Goal: Book appointment/travel/reservation

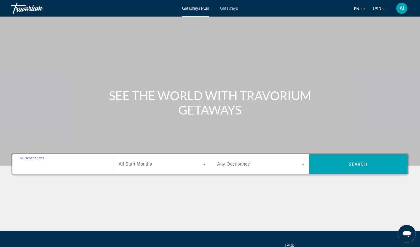
click at [72, 164] on input "Destination All Destinations" at bounding box center [63, 164] width 87 height 7
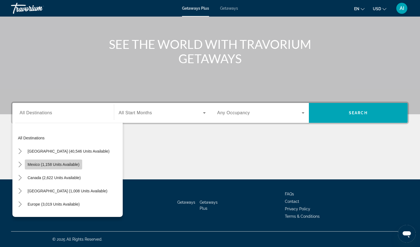
click at [72, 162] on span "Mexico (1,158 units available)" at bounding box center [54, 164] width 52 height 4
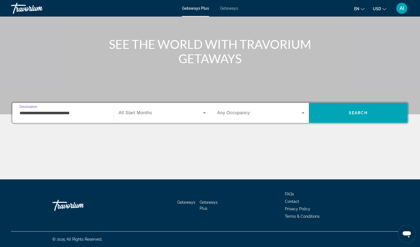
click at [74, 113] on input "**********" at bounding box center [63, 113] width 87 height 7
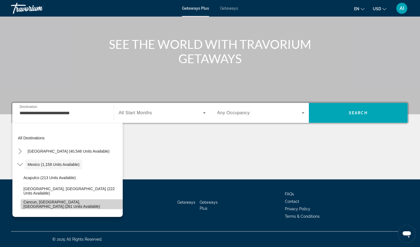
click at [29, 205] on span "Cancun, [GEOGRAPHIC_DATA], [GEOGRAPHIC_DATA] (261 units available)" at bounding box center [71, 204] width 97 height 9
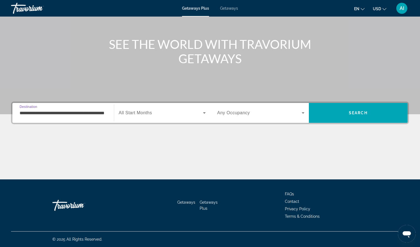
click at [55, 116] on div "**********" at bounding box center [63, 113] width 87 height 16
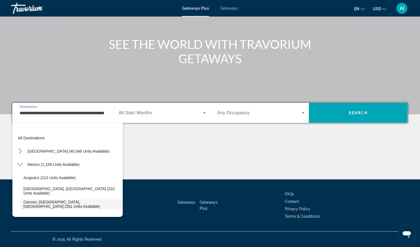
scroll to position [33, 0]
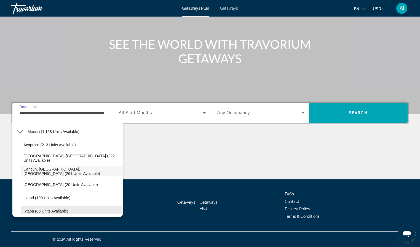
click at [46, 210] on span "Ixtapa (66 units available)" at bounding box center [45, 211] width 45 height 4
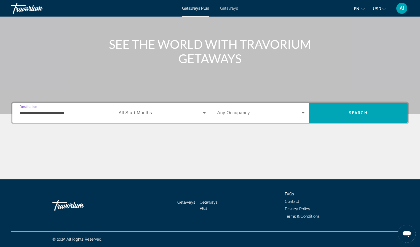
click at [60, 112] on input "**********" at bounding box center [63, 113] width 87 height 7
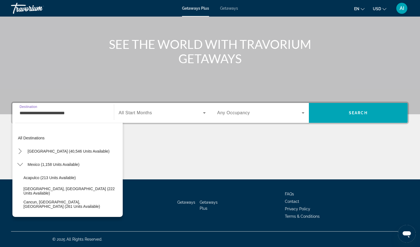
scroll to position [73, 0]
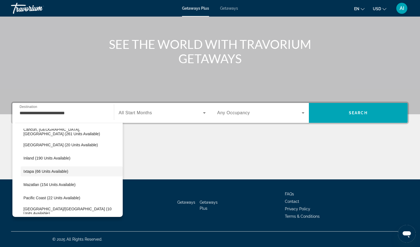
click at [50, 214] on div "All destinations [GEOGRAPHIC_DATA] (40,546 units available) [GEOGRAPHIC_DATA] (…" at bounding box center [67, 168] width 110 height 97
click at [50, 211] on span "[GEOGRAPHIC_DATA]/[GEOGRAPHIC_DATA] (10 units available)" at bounding box center [71, 211] width 97 height 9
type input "**********"
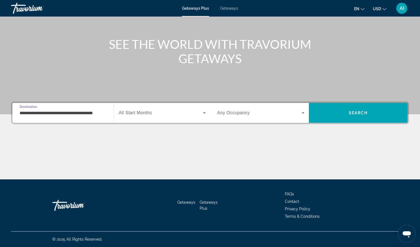
click at [163, 113] on span "Search widget" at bounding box center [161, 112] width 84 height 7
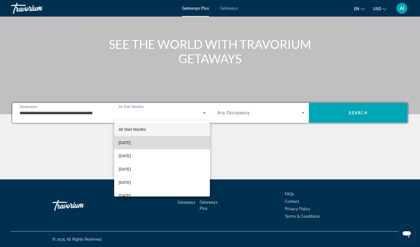
click at [143, 146] on mat-option "[DATE]" at bounding box center [162, 142] width 96 height 13
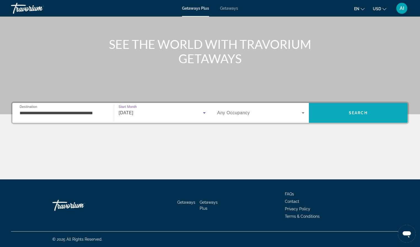
click at [325, 110] on span "Search" at bounding box center [358, 112] width 99 height 13
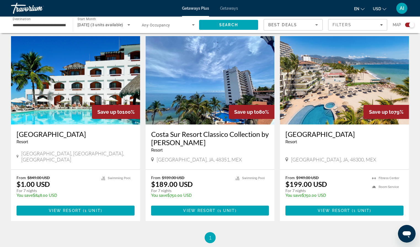
scroll to position [188, 0]
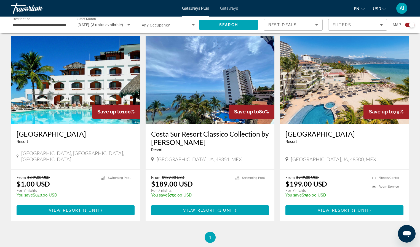
click at [58, 85] on img "Main content" at bounding box center [75, 80] width 129 height 88
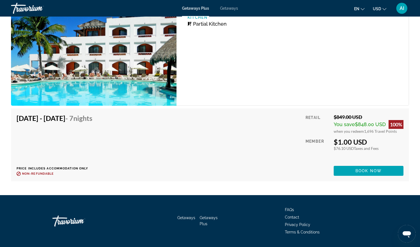
scroll to position [978, 0]
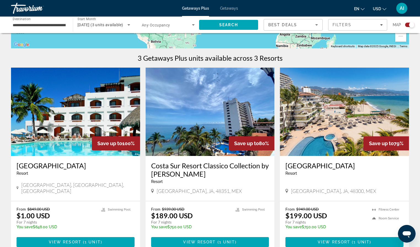
scroll to position [172, 0]
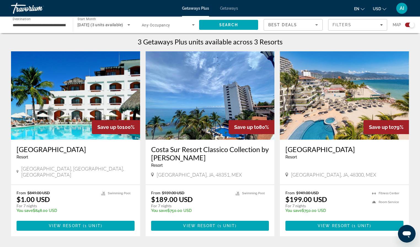
click at [175, 88] on img "Main content" at bounding box center [210, 95] width 129 height 88
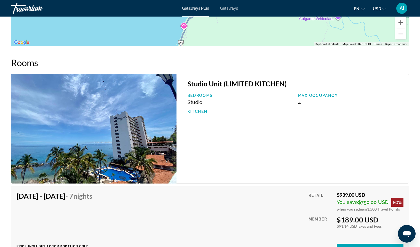
scroll to position [808, 0]
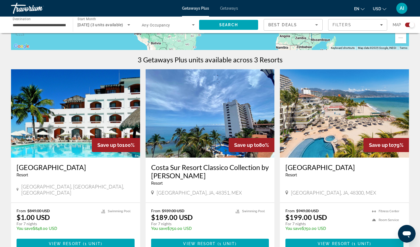
scroll to position [156, 0]
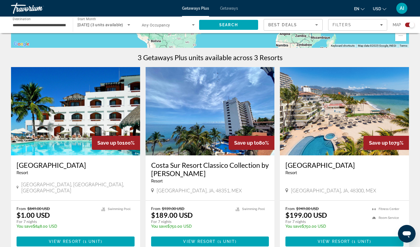
click at [369, 120] on img "Main content" at bounding box center [344, 111] width 129 height 88
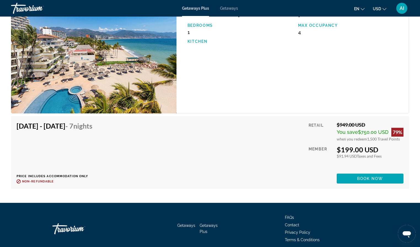
scroll to position [955, 0]
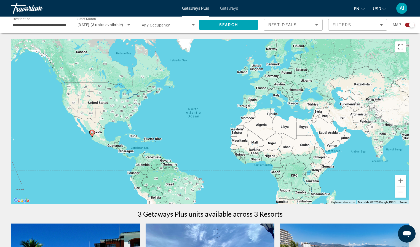
click at [166, 26] on span "Any Occupancy" at bounding box center [156, 25] width 28 height 4
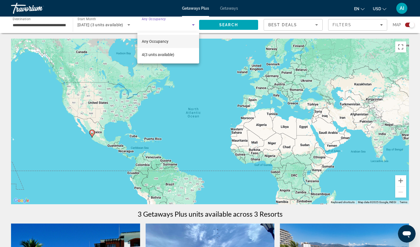
click at [161, 26] on div at bounding box center [210, 123] width 420 height 247
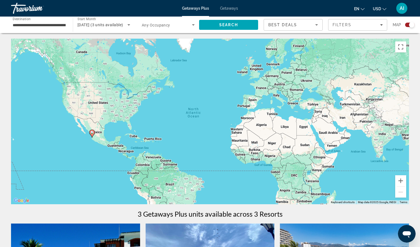
click at [230, 9] on span "Getaways" at bounding box center [229, 8] width 18 height 4
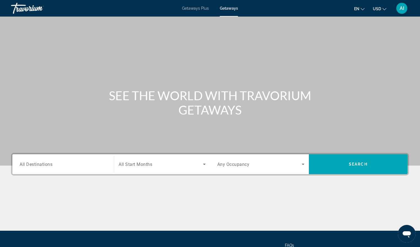
click at [104, 164] on input "Destination All Destinations" at bounding box center [63, 164] width 87 height 7
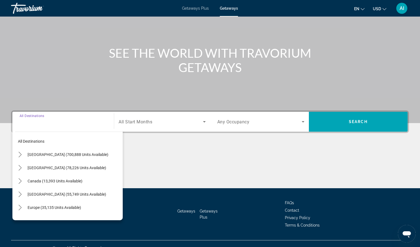
scroll to position [51, 0]
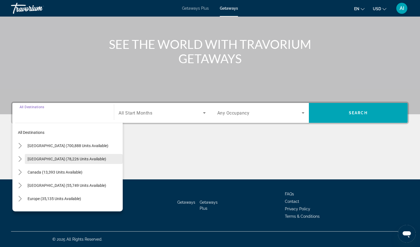
click at [89, 162] on span "Select destination: Mexico (78,226 units available)" at bounding box center [74, 158] width 98 height 13
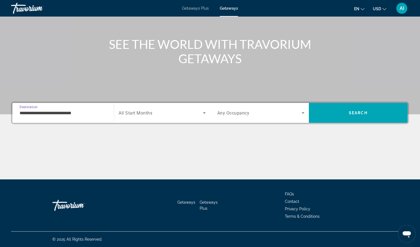
click at [65, 113] on input "**********" at bounding box center [63, 113] width 87 height 7
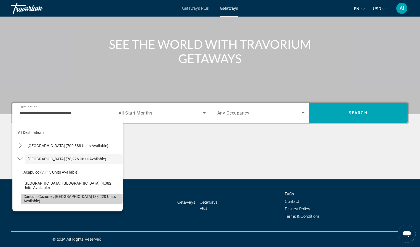
click at [31, 201] on span "Select destination: Cancun, Cozumel, Riviera Maya (33,220 units available)" at bounding box center [72, 198] width 102 height 13
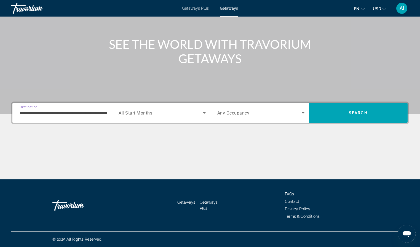
click at [55, 113] on input "**********" at bounding box center [63, 113] width 87 height 7
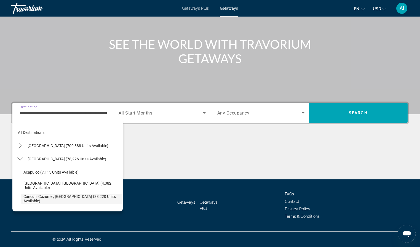
scroll to position [33, 0]
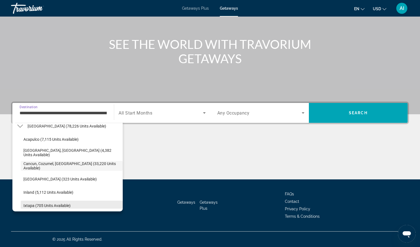
click at [28, 205] on span "Ixtapa (705 units available)" at bounding box center [46, 205] width 47 height 4
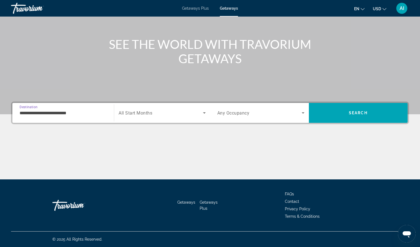
click at [46, 114] on input "**********" at bounding box center [63, 113] width 87 height 7
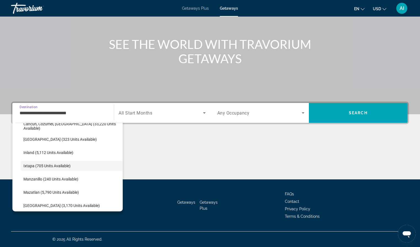
scroll to position [51, 0]
click at [30, 204] on span "[GEOGRAPHIC_DATA] (3,170 units available)" at bounding box center [61, 205] width 76 height 4
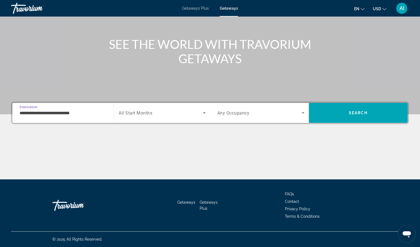
click at [41, 117] on div "**********" at bounding box center [63, 113] width 87 height 16
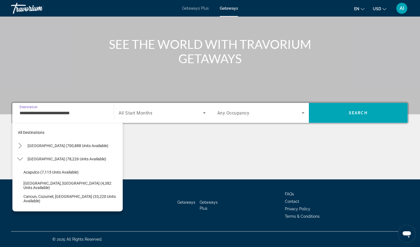
scroll to position [112, 0]
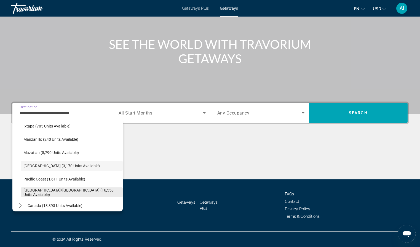
click at [28, 192] on span "[GEOGRAPHIC_DATA]/[GEOGRAPHIC_DATA] (16,558 units available)" at bounding box center [71, 192] width 97 height 9
type input "**********"
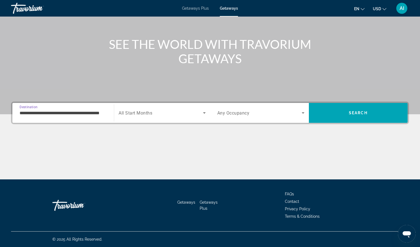
click at [200, 111] on span "Search widget" at bounding box center [161, 112] width 84 height 7
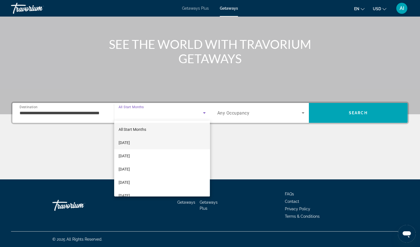
click at [165, 142] on mat-option "[DATE]" at bounding box center [162, 142] width 96 height 13
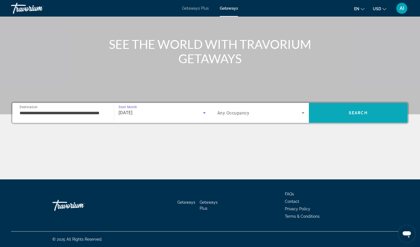
click at [325, 108] on span "Search" at bounding box center [358, 112] width 99 height 13
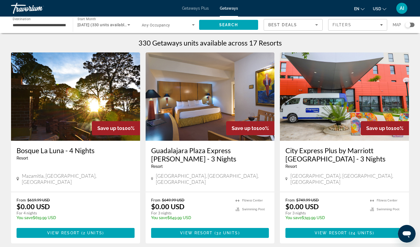
click at [82, 39] on div "330 Getaways units available across 17 Resorts" at bounding box center [210, 43] width 398 height 8
click at [53, 173] on span "Mazamitla, [GEOGRAPHIC_DATA], [GEOGRAPHIC_DATA]" at bounding box center [78, 179] width 113 height 12
click at [54, 177] on span "Mazamitla, [GEOGRAPHIC_DATA], [GEOGRAPHIC_DATA]" at bounding box center [78, 179] width 113 height 12
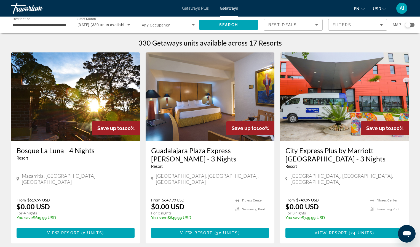
click at [61, 89] on img "Main content" at bounding box center [75, 96] width 129 height 88
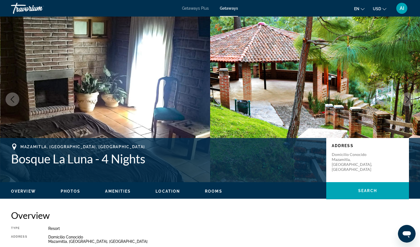
click at [71, 51] on img "Main content" at bounding box center [105, 99] width 210 height 165
click at [408, 50] on img "Main content" at bounding box center [315, 99] width 210 height 165
click at [199, 194] on div "Overview Photos Amenities Location Rooms Search" at bounding box center [210, 190] width 420 height 17
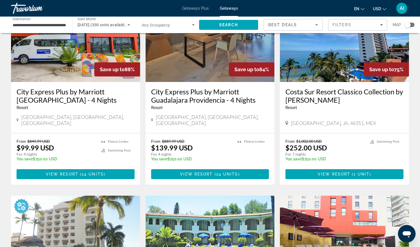
scroll to position [461, 0]
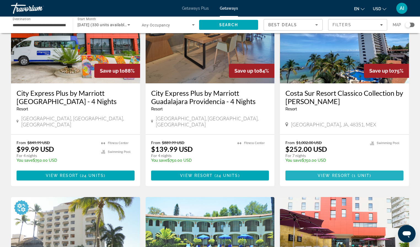
click at [352, 173] on span "( 1 unit )" at bounding box center [360, 175] width 21 height 4
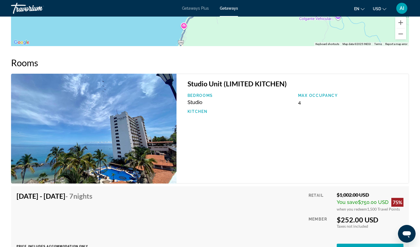
scroll to position [816, 0]
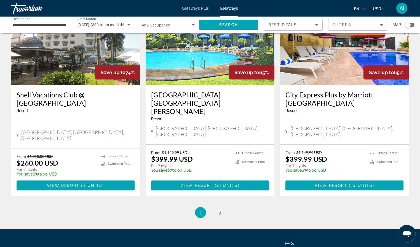
scroll to position [666, 0]
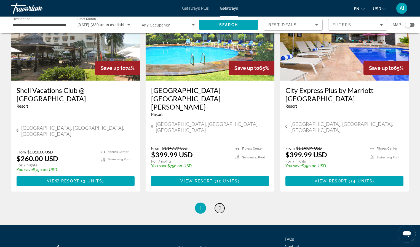
click at [218, 205] on span "2" at bounding box center [219, 208] width 3 height 6
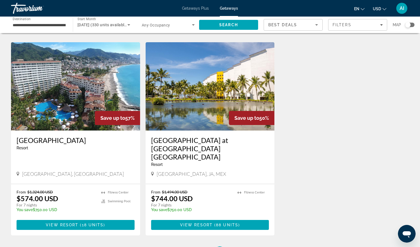
scroll to position [212, 0]
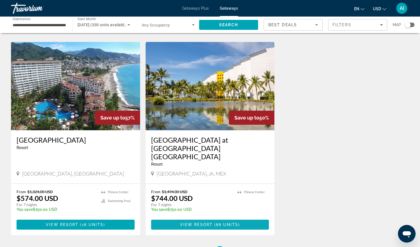
click at [207, 218] on span "Main content" at bounding box center [210, 224] width 118 height 13
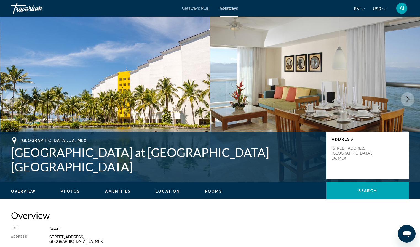
click at [409, 98] on icon "Next image" at bounding box center [407, 99] width 7 height 7
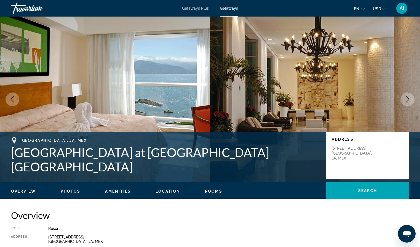
click at [409, 98] on icon "Next image" at bounding box center [407, 99] width 7 height 7
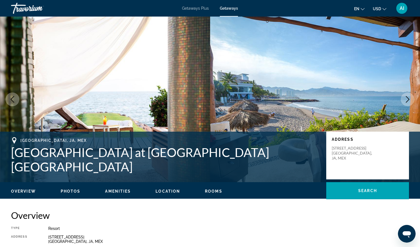
click at [409, 98] on icon "Next image" at bounding box center [407, 99] width 7 height 7
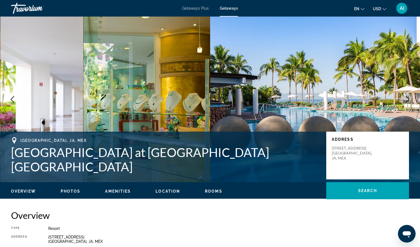
click at [409, 98] on icon "Next image" at bounding box center [407, 99] width 7 height 7
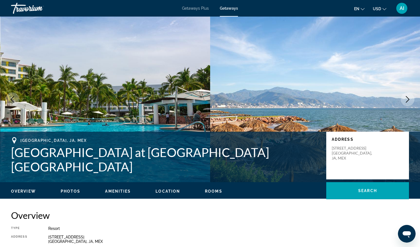
click at [409, 99] on icon "Next image" at bounding box center [408, 99] width 4 height 7
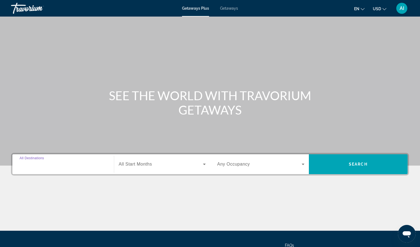
click at [78, 163] on input "Destination All Destinations" at bounding box center [63, 164] width 87 height 7
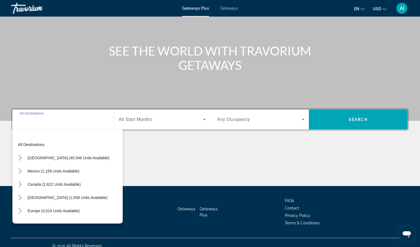
scroll to position [51, 0]
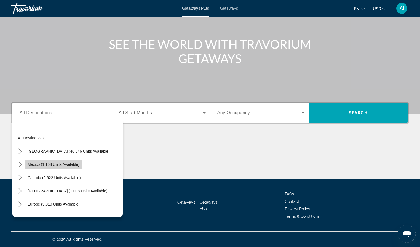
click at [76, 163] on span "Mexico (1,158 units available)" at bounding box center [54, 164] width 52 height 4
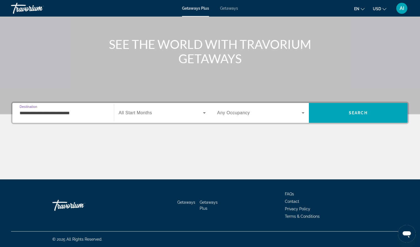
click at [80, 114] on input "**********" at bounding box center [63, 113] width 87 height 7
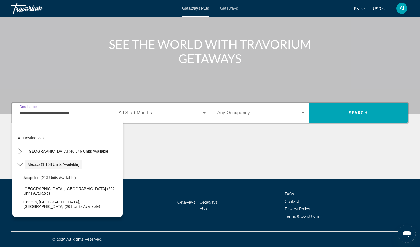
click at [41, 214] on div "All destinations United States (40,546 units available) Mexico (1,158 units ava…" at bounding box center [67, 168] width 110 height 97
click at [41, 213] on span "Select destination: Gulf of Mexico (20 units available)" at bounding box center [72, 217] width 102 height 13
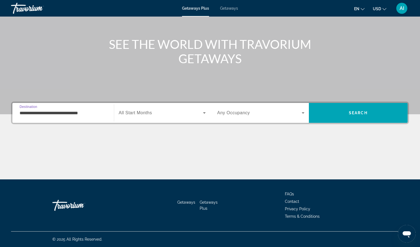
click at [79, 116] on div "**********" at bounding box center [63, 113] width 87 height 16
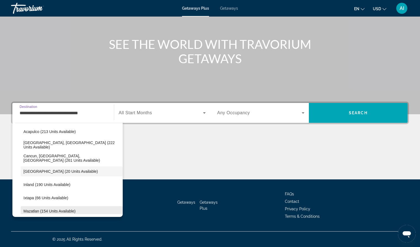
click at [36, 212] on span "Mazatlan (154 units available)" at bounding box center [49, 211] width 52 height 4
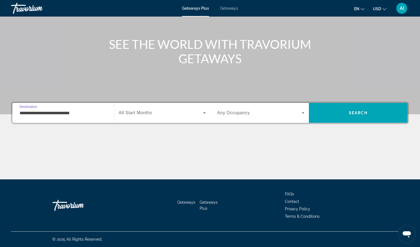
click at [70, 116] on div "**********" at bounding box center [63, 113] width 87 height 16
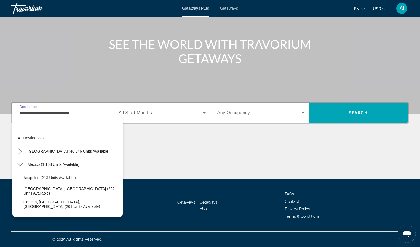
scroll to position [86, 0]
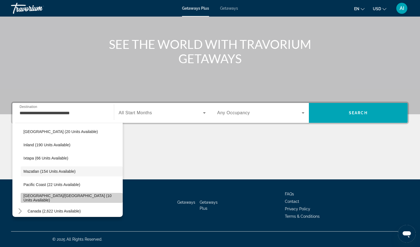
click at [48, 197] on span "[GEOGRAPHIC_DATA]/[GEOGRAPHIC_DATA] (10 units available)" at bounding box center [71, 197] width 97 height 9
type input "**********"
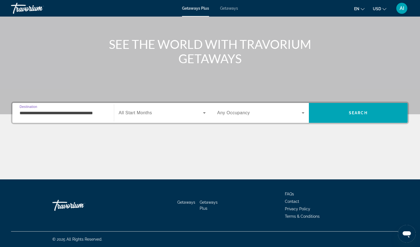
click at [164, 116] on div "Search widget" at bounding box center [162, 112] width 87 height 15
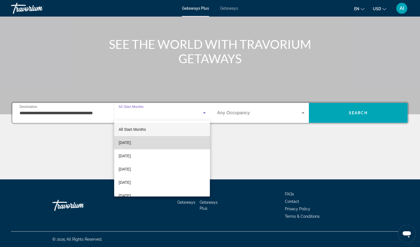
click at [151, 142] on mat-option "[DATE]" at bounding box center [162, 142] width 96 height 13
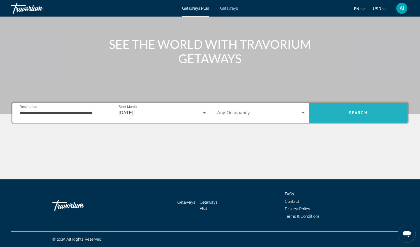
click at [343, 112] on span "Search" at bounding box center [358, 112] width 99 height 13
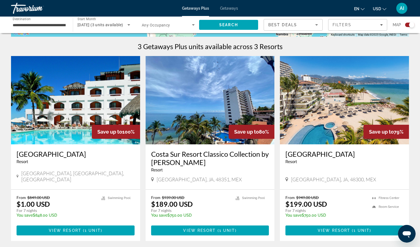
scroll to position [199, 0]
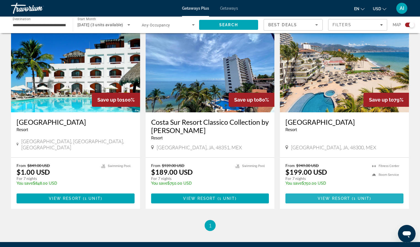
click at [329, 197] on span "View Resort" at bounding box center [334, 198] width 33 height 4
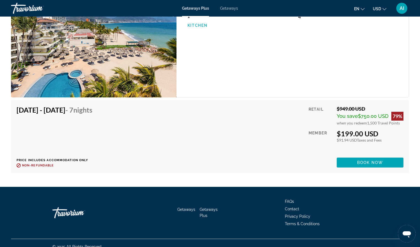
scroll to position [957, 0]
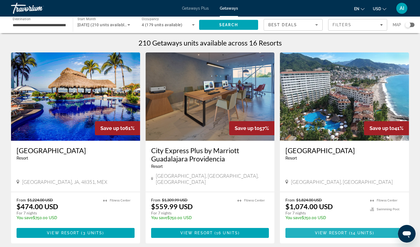
click at [351, 231] on span "14 units" at bounding box center [362, 233] width 22 height 4
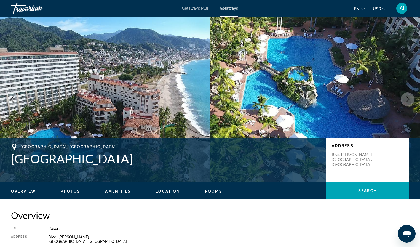
click at [405, 100] on icon "Next image" at bounding box center [407, 99] width 7 height 7
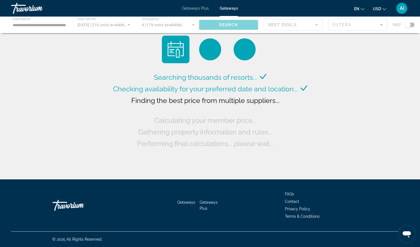
click at [30, 139] on div "Searching thousands of resorts... Checking availability for your preferred date…" at bounding box center [210, 91] width 420 height 182
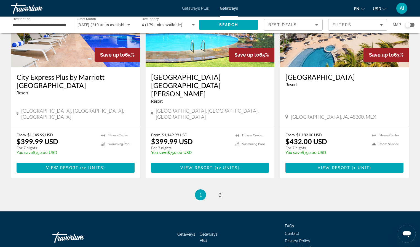
scroll to position [679, 0]
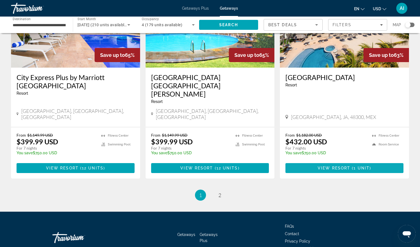
click at [331, 166] on span "View Resort" at bounding box center [334, 168] width 33 height 4
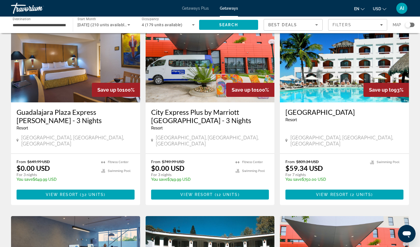
scroll to position [0, 0]
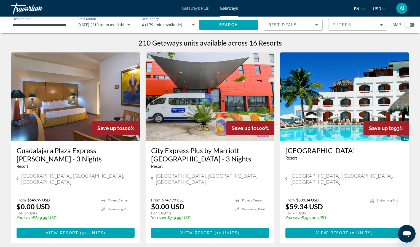
click at [83, 91] on img "Main content" at bounding box center [75, 96] width 129 height 88
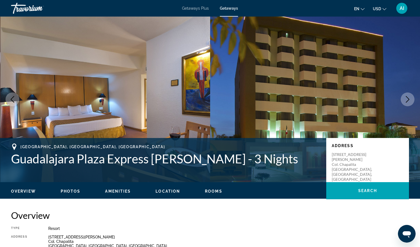
click at [405, 100] on icon "Next image" at bounding box center [407, 99] width 7 height 7
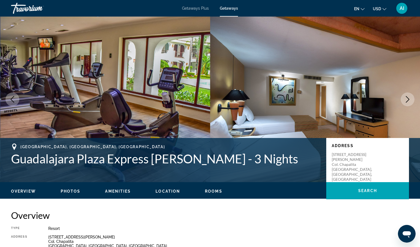
click at [405, 100] on icon "Next image" at bounding box center [407, 99] width 7 height 7
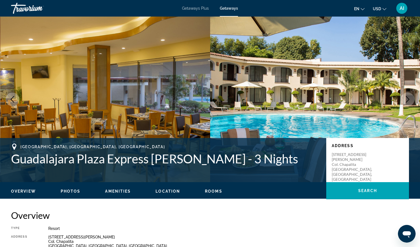
click at [405, 100] on icon "Next image" at bounding box center [407, 99] width 7 height 7
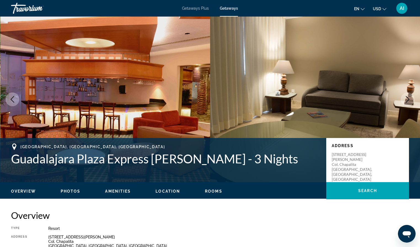
click at [405, 100] on icon "Next image" at bounding box center [407, 99] width 7 height 7
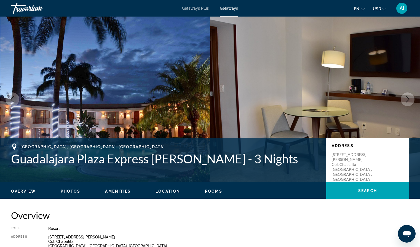
click at [405, 101] on icon "Next image" at bounding box center [407, 99] width 7 height 7
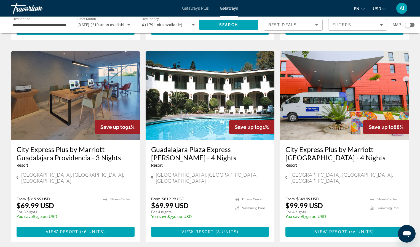
scroll to position [210, 0]
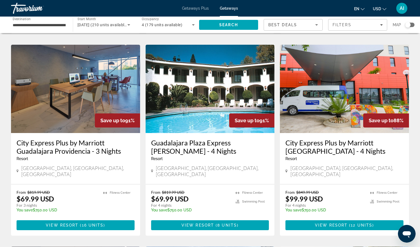
click at [84, 81] on img "Main content" at bounding box center [75, 89] width 129 height 88
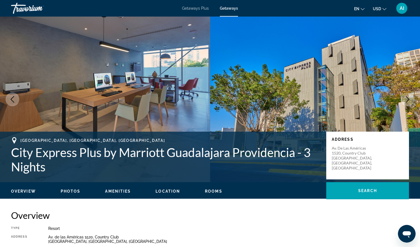
click at [408, 99] on icon "Next image" at bounding box center [407, 99] width 7 height 7
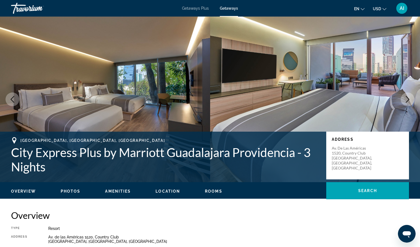
click at [408, 99] on icon "Next image" at bounding box center [408, 99] width 4 height 7
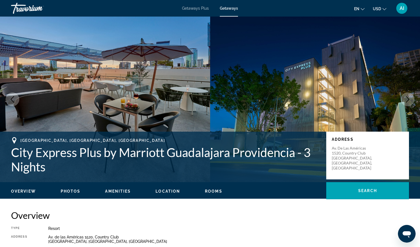
click at [408, 99] on icon "Next image" at bounding box center [408, 99] width 4 height 7
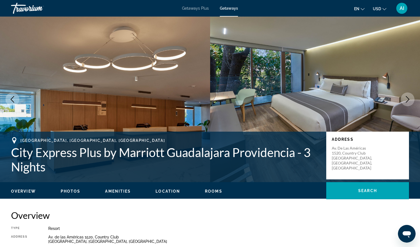
click at [409, 99] on icon "Next image" at bounding box center [408, 99] width 4 height 7
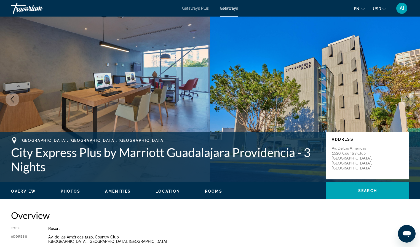
click at [409, 99] on icon "Next image" at bounding box center [408, 99] width 4 height 7
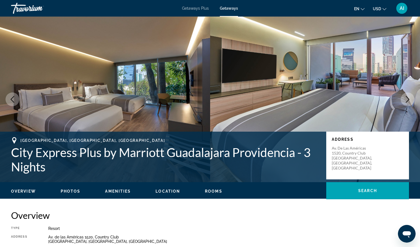
click at [409, 99] on icon "Next image" at bounding box center [408, 99] width 4 height 7
